Goal: Task Accomplishment & Management: Manage account settings

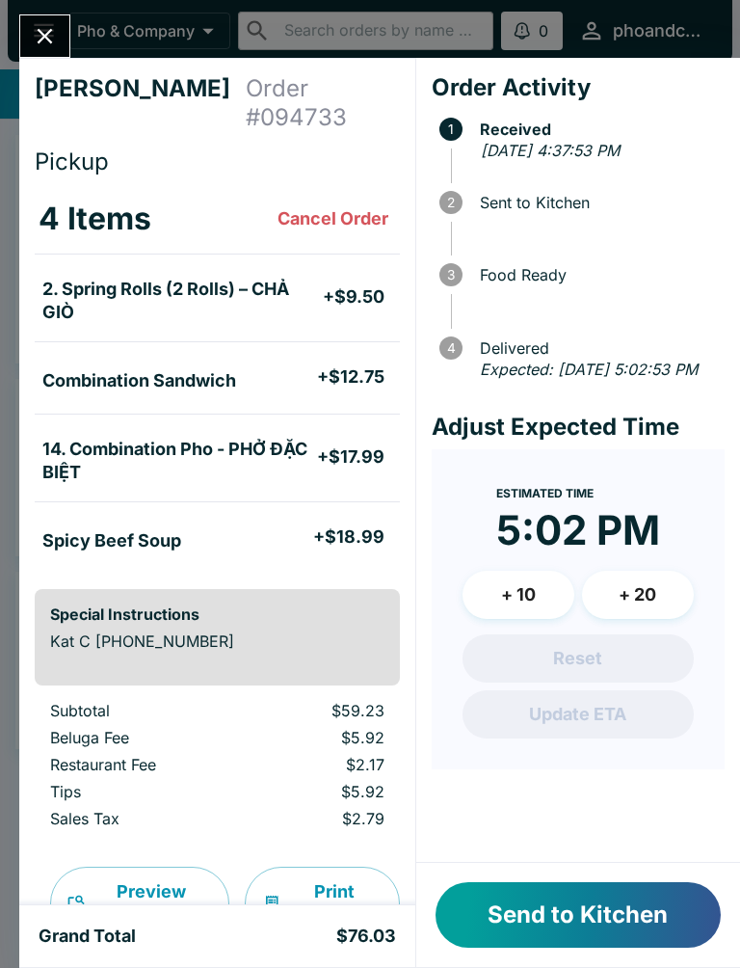
click at [625, 911] on button "Send to Kitchen" at bounding box center [578, 915] width 285 height 66
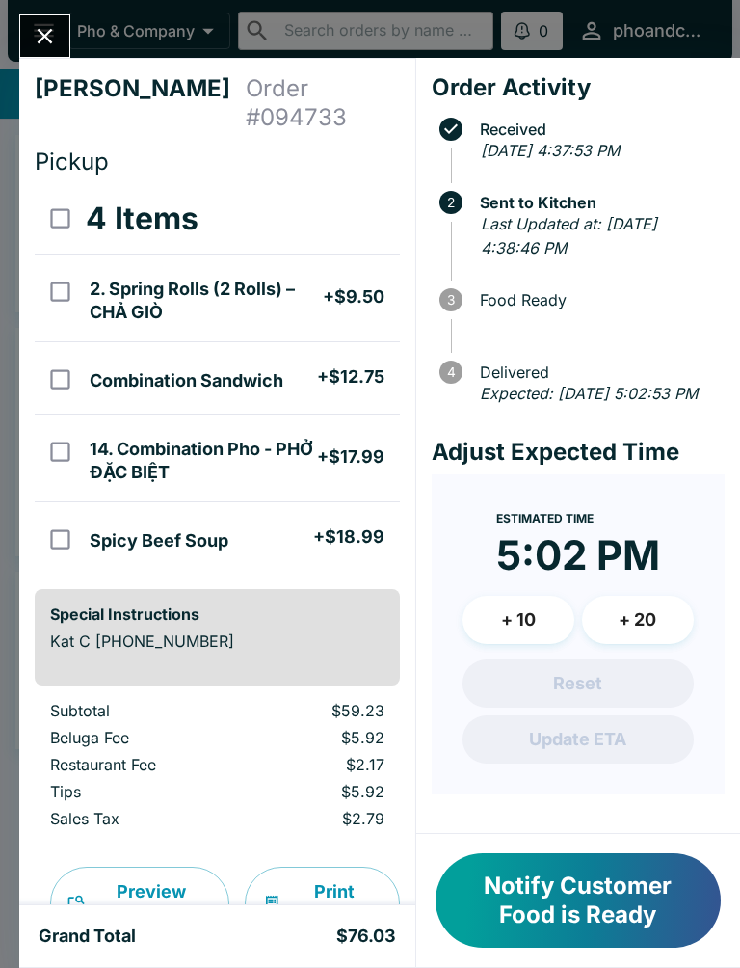
click at [42, 35] on icon "Close" at bounding box center [45, 36] width 15 height 15
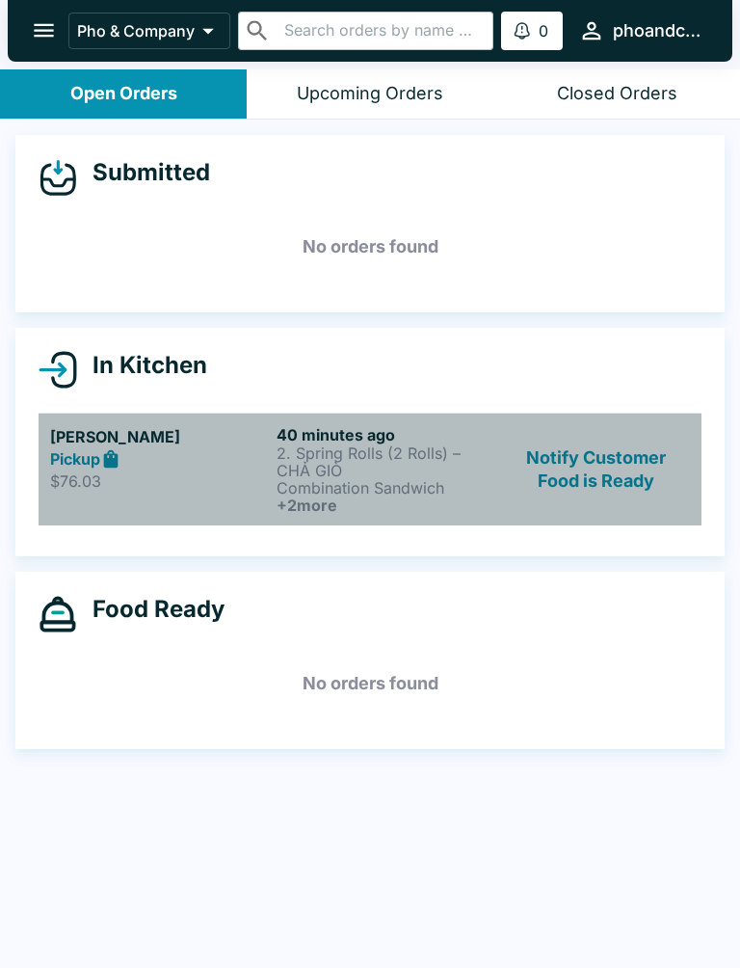
click at [302, 492] on p "Combination Sandwich" at bounding box center [386, 487] width 219 height 17
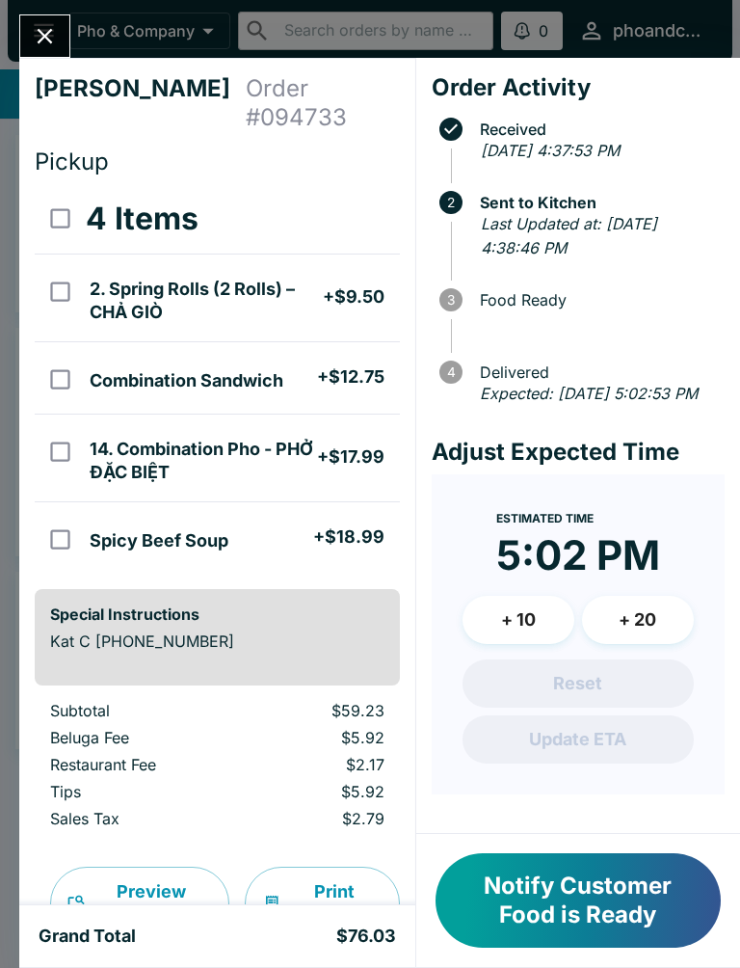
click at [544, 902] on button "Notify Customer Food is Ready" at bounding box center [578, 900] width 285 height 94
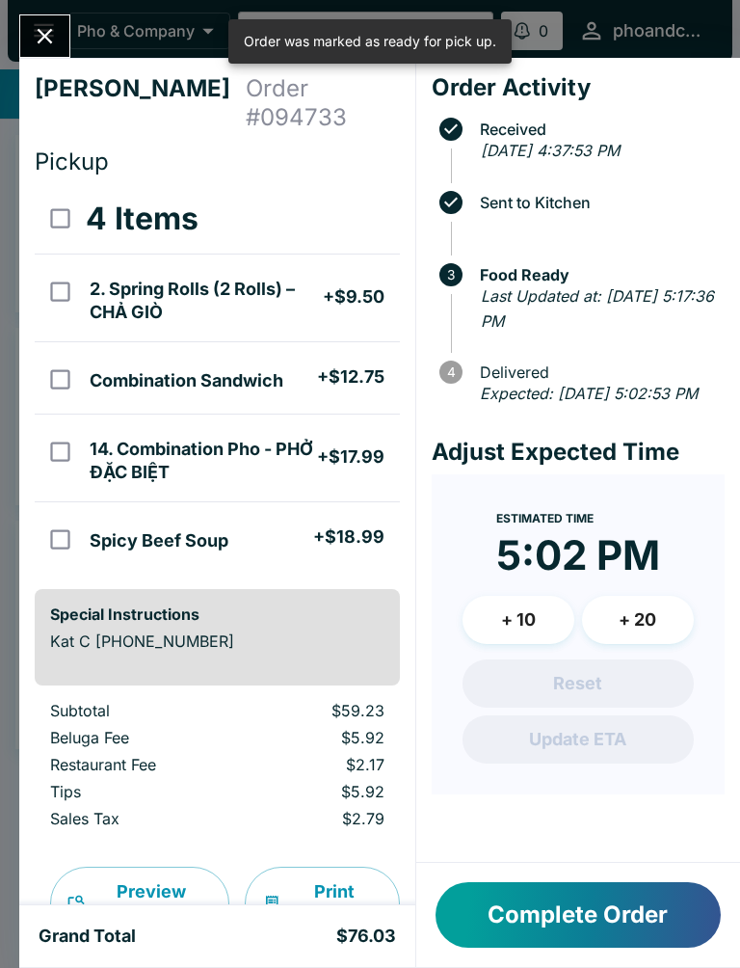
click at [29, 43] on button "Close" at bounding box center [44, 35] width 49 height 41
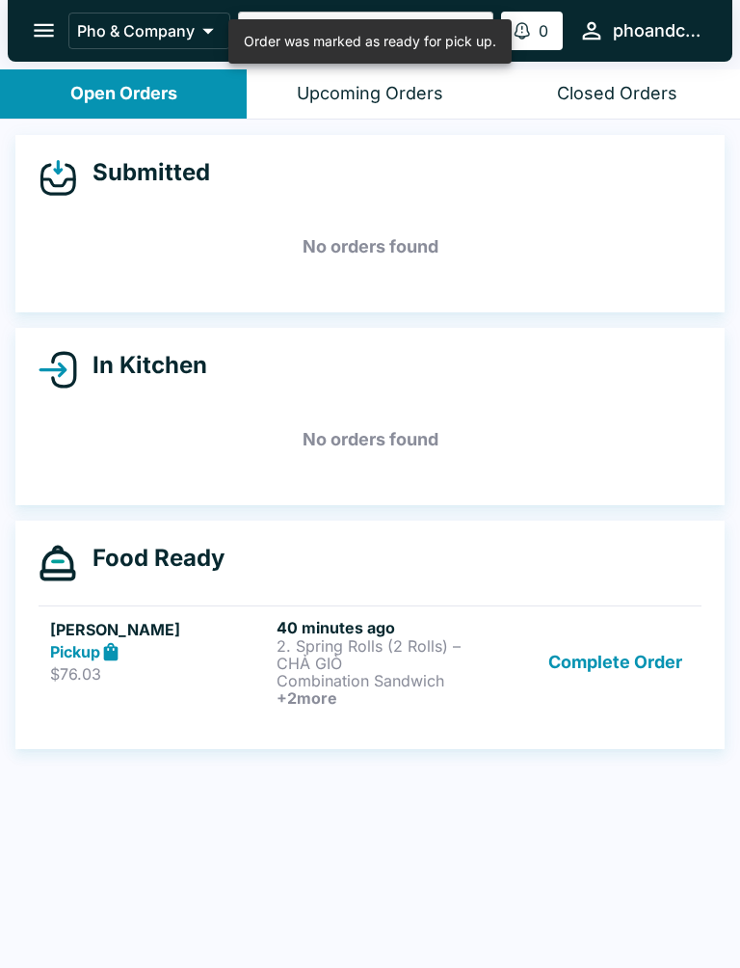
click at [149, 657] on div "Pickup" at bounding box center [159, 652] width 219 height 22
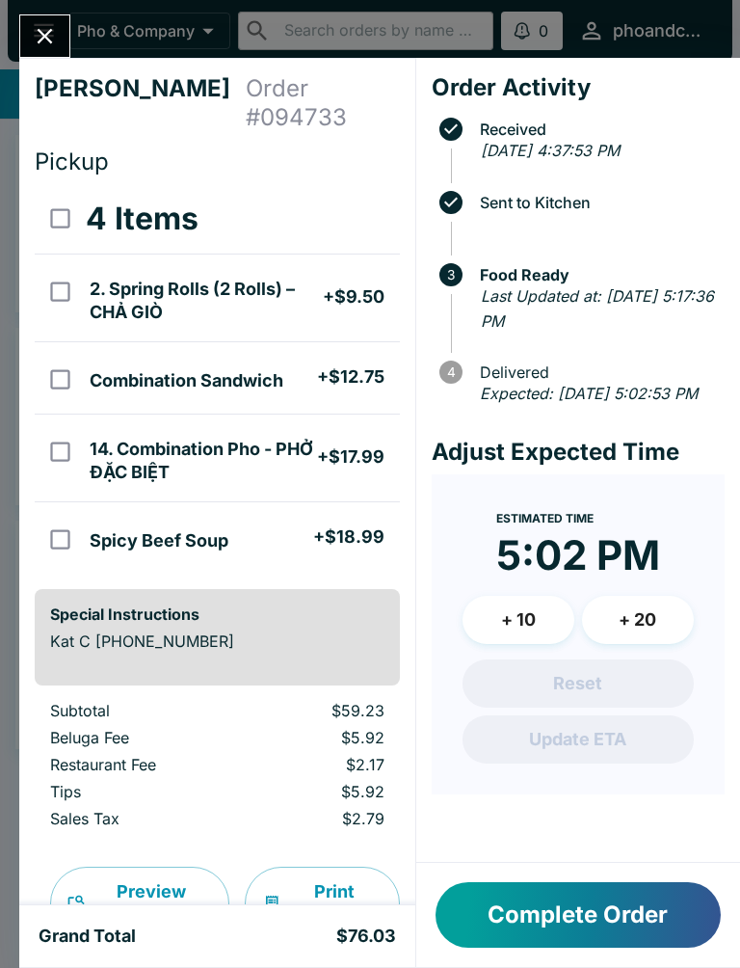
click at [492, 911] on button "Complete Order" at bounding box center [578, 915] width 285 height 66
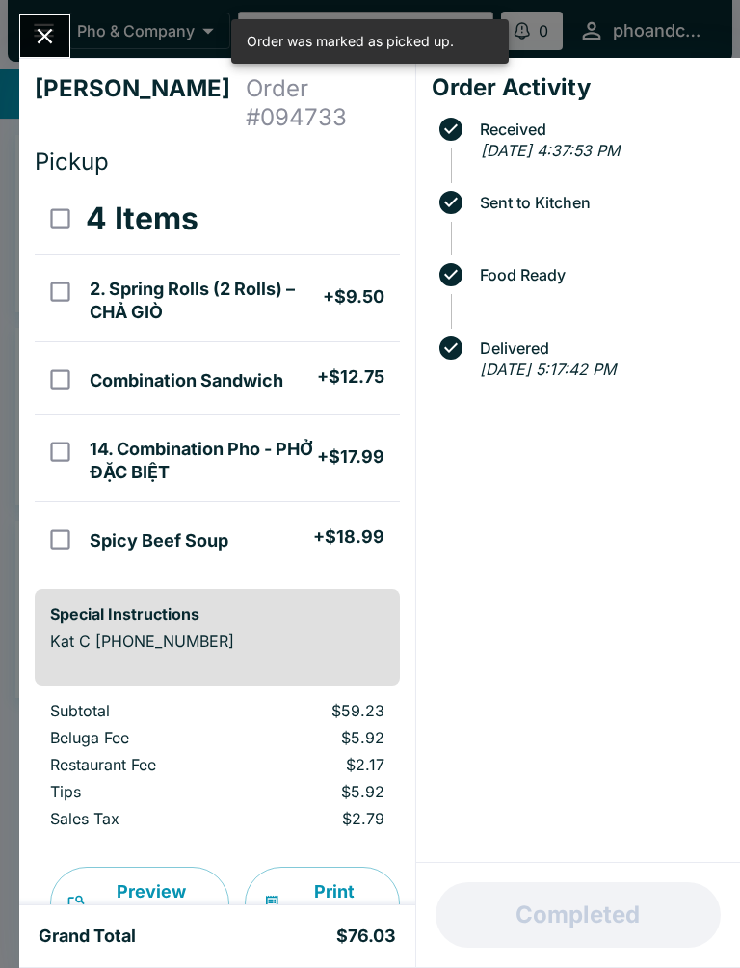
click at [51, 41] on icon "Close" at bounding box center [45, 36] width 15 height 15
